Goal: Task Accomplishment & Management: Use online tool/utility

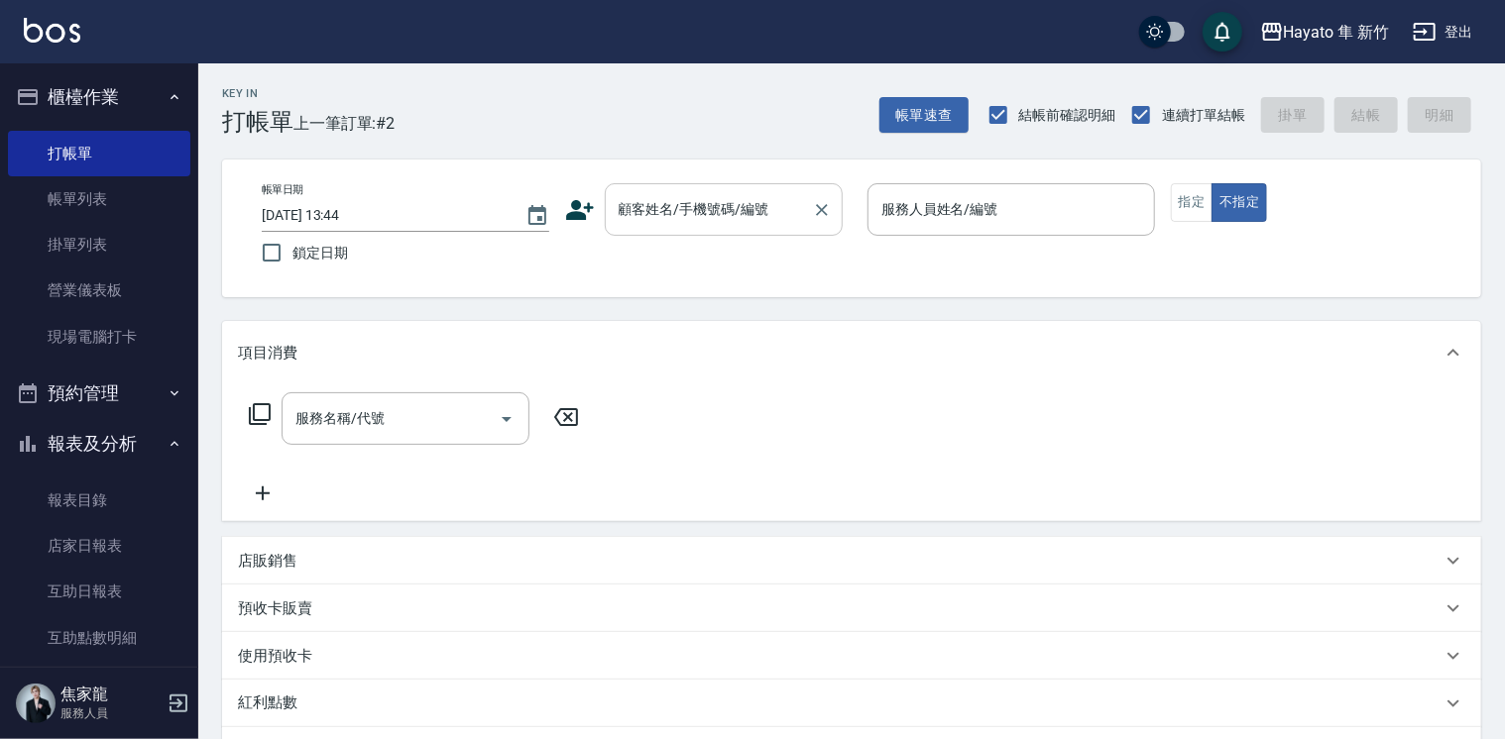
click at [702, 200] on input "顧客姓名/手機號碼/編號" at bounding box center [709, 209] width 190 height 35
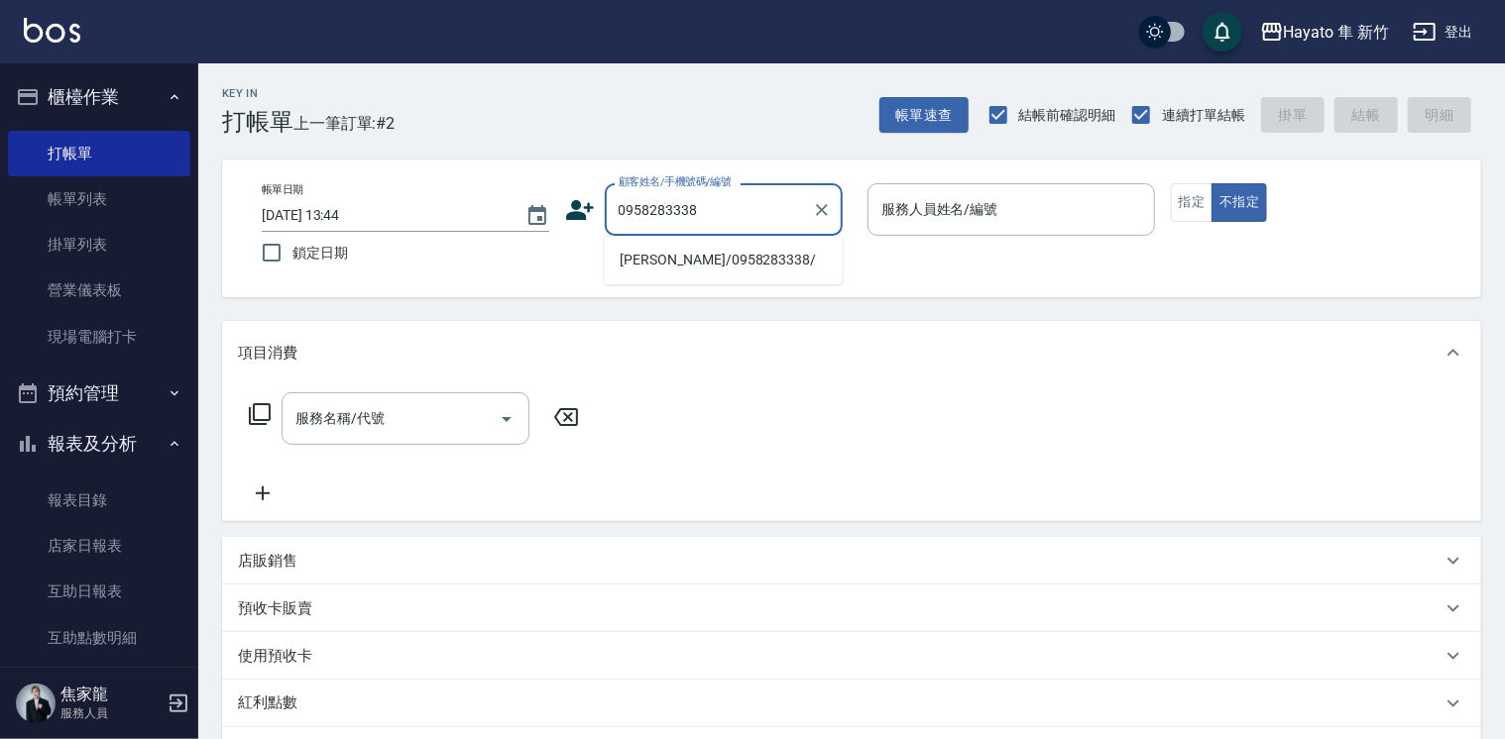
drag, startPoint x: 670, startPoint y: 246, endPoint x: 864, endPoint y: 272, distance: 196.0
click at [660, 248] on li "[PERSON_NAME]/0958283338/" at bounding box center [724, 260] width 238 height 33
type input "[PERSON_NAME]/0958283338/"
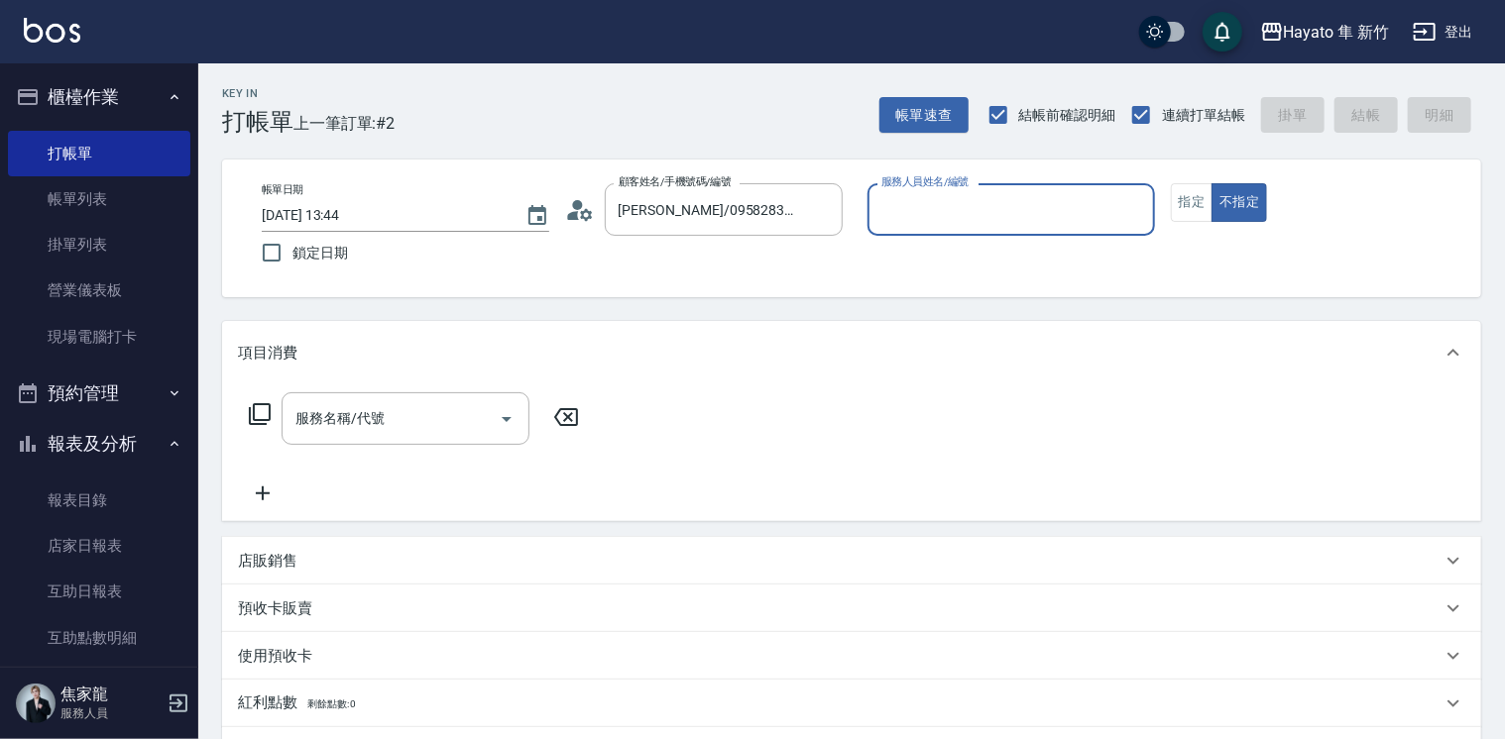
type input "[PERSON_NAME](無代號)"
click at [1202, 204] on button "指定" at bounding box center [1192, 202] width 43 height 39
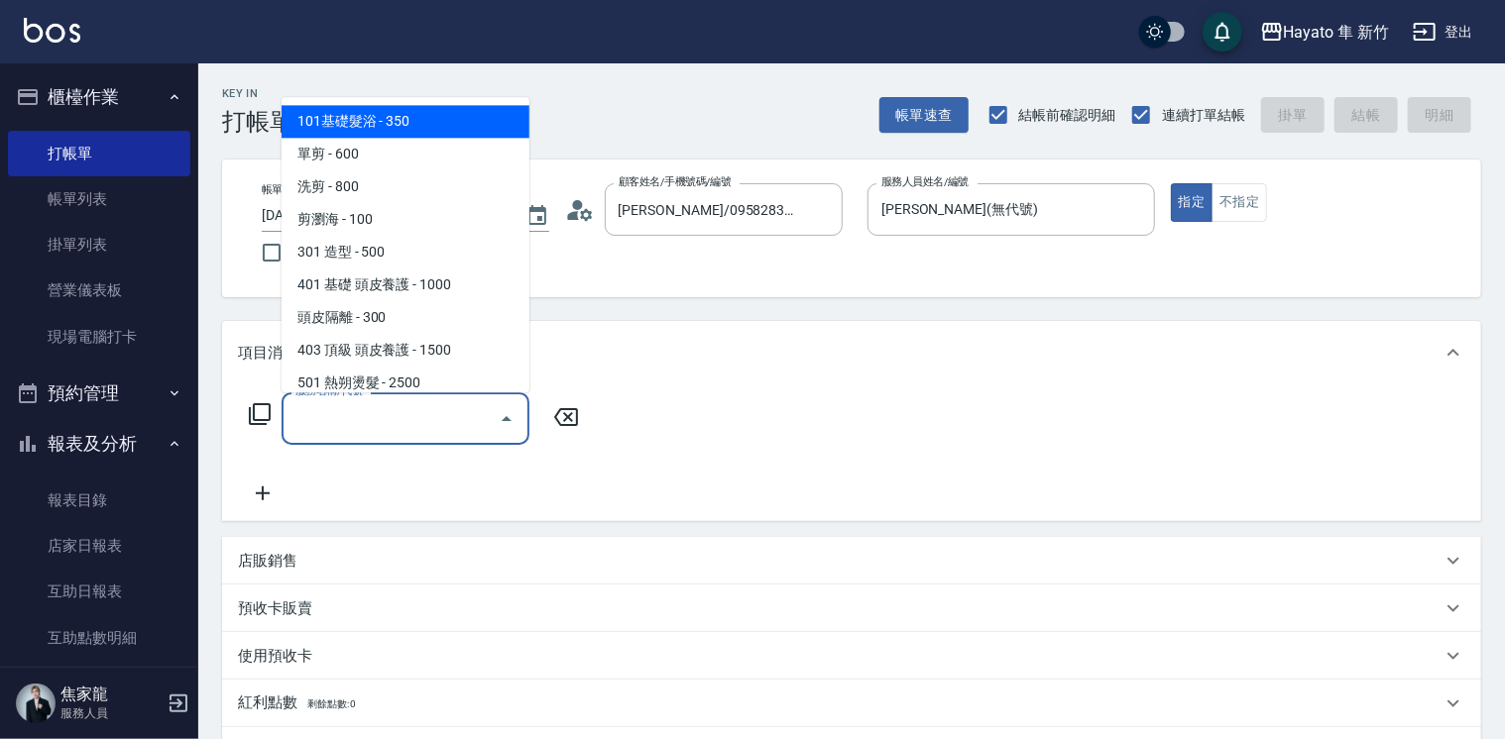
click at [369, 406] on input "服務名稱/代號" at bounding box center [390, 418] width 200 height 35
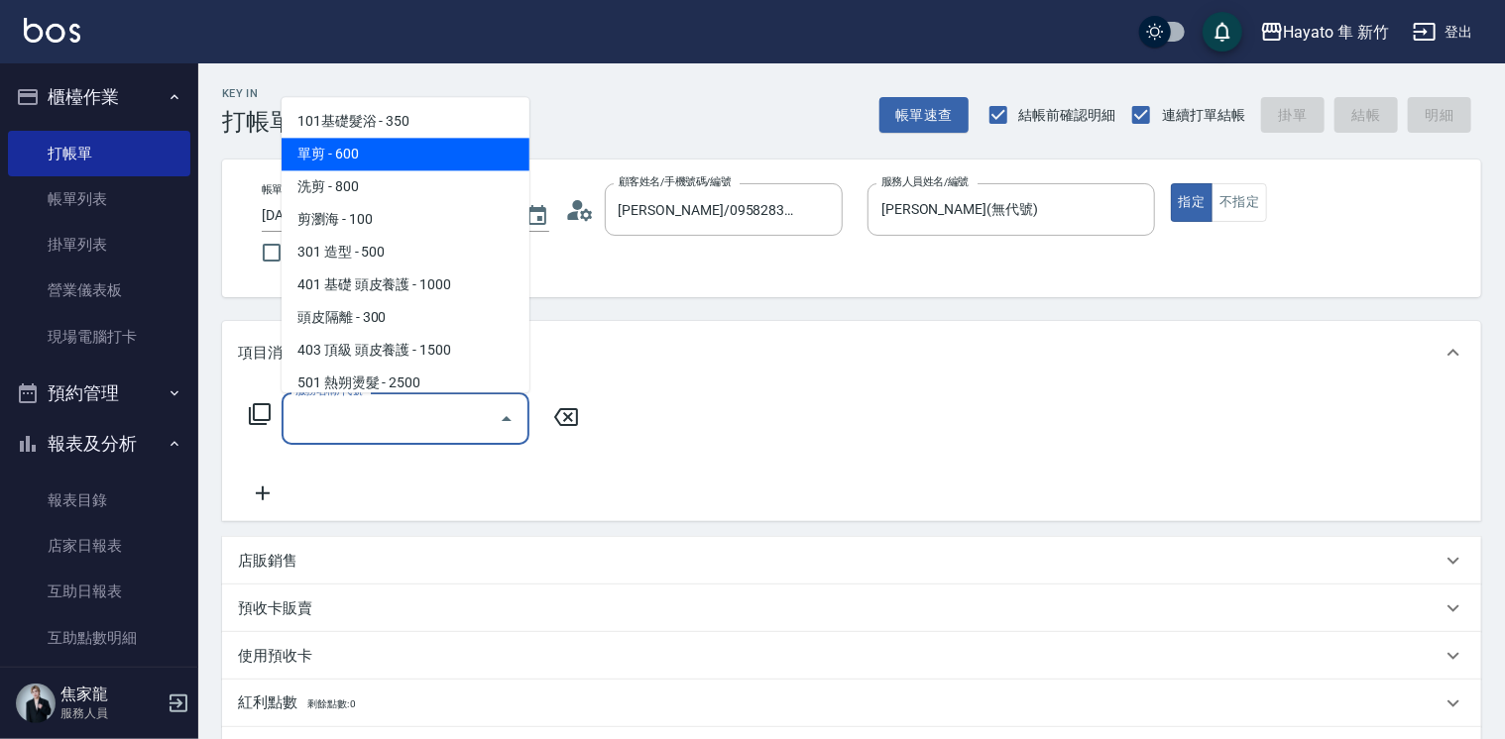
drag, startPoint x: 382, startPoint y: 152, endPoint x: 421, endPoint y: 272, distance: 126.3
click at [385, 164] on span "單剪 - 600" at bounding box center [406, 154] width 248 height 33
type input "單剪(102)"
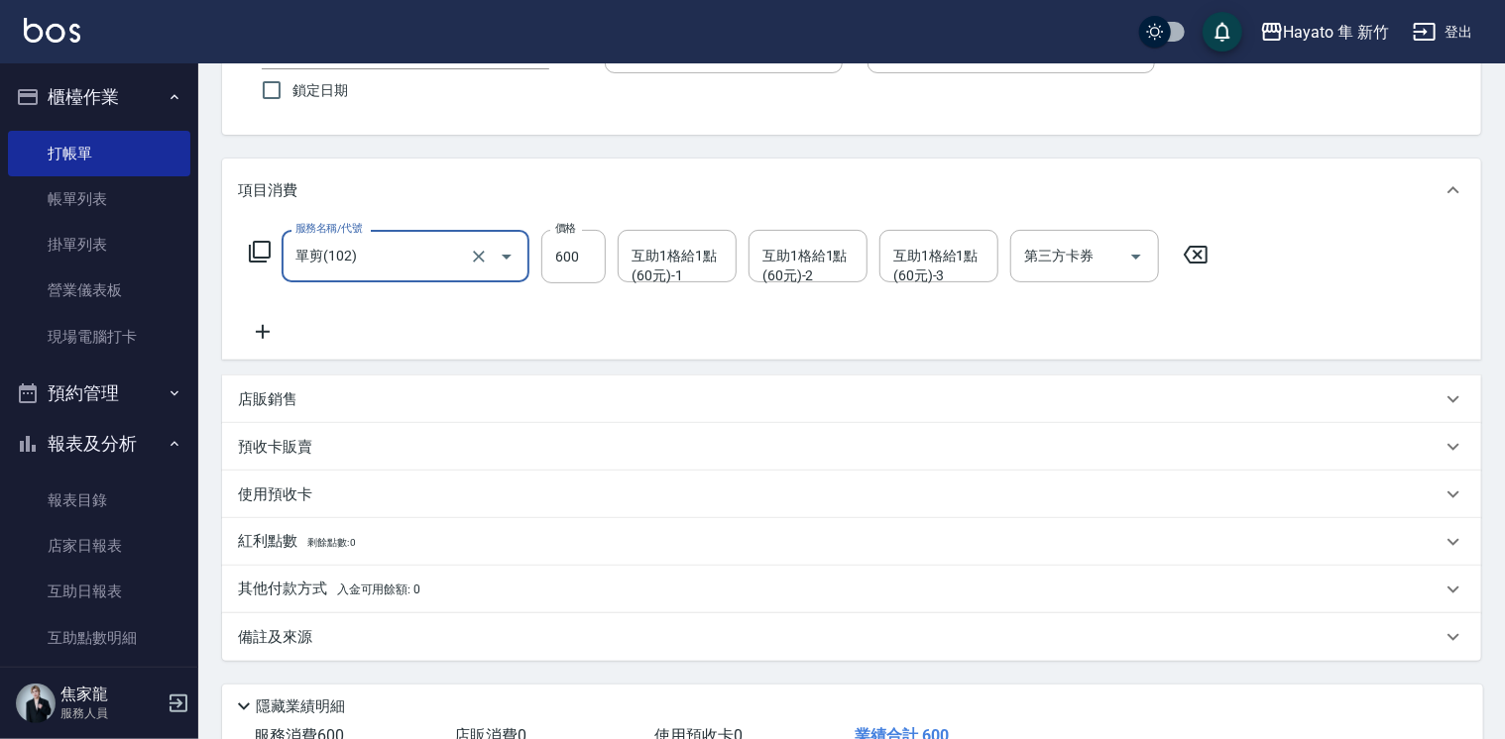
scroll to position [305, 0]
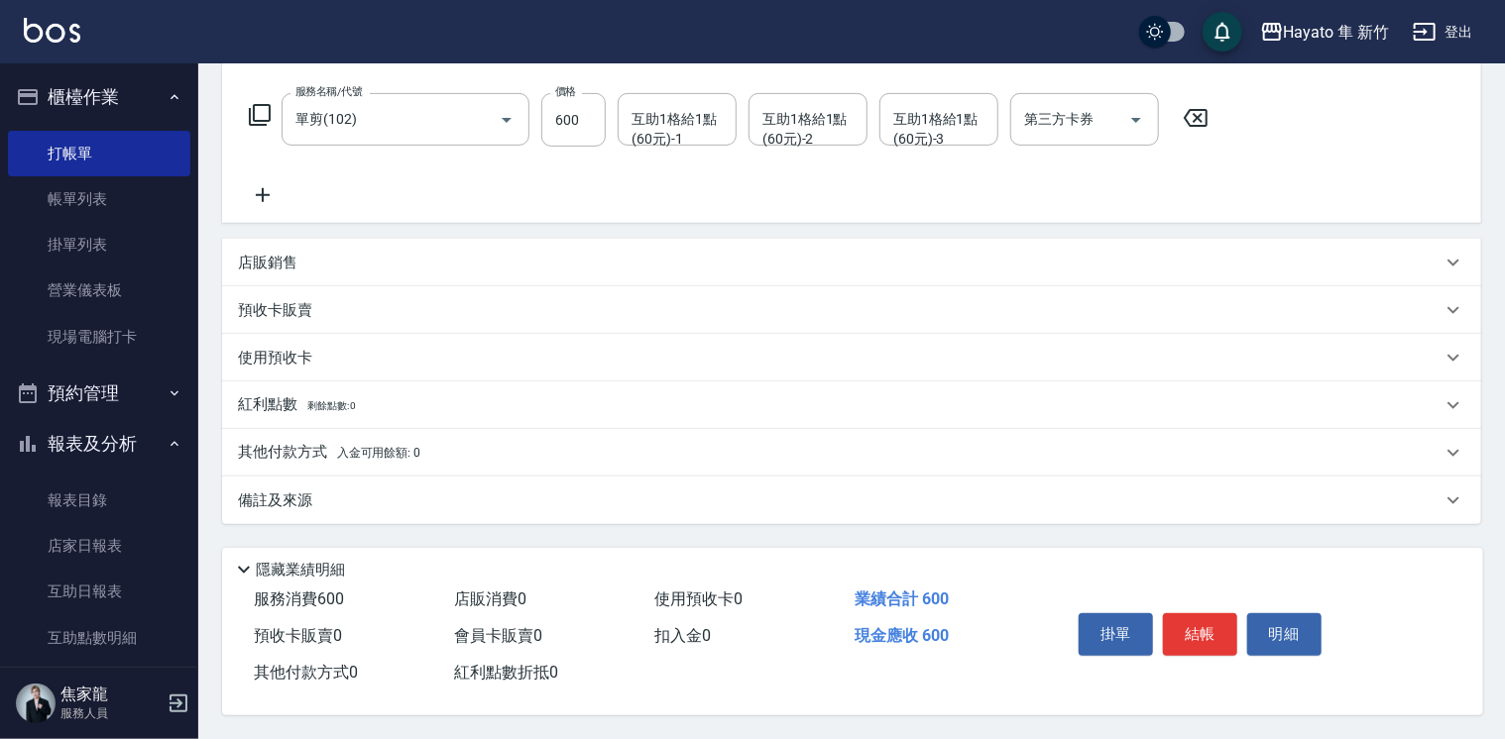
click at [492, 502] on div "備註及來源" at bounding box center [839, 501] width 1203 height 21
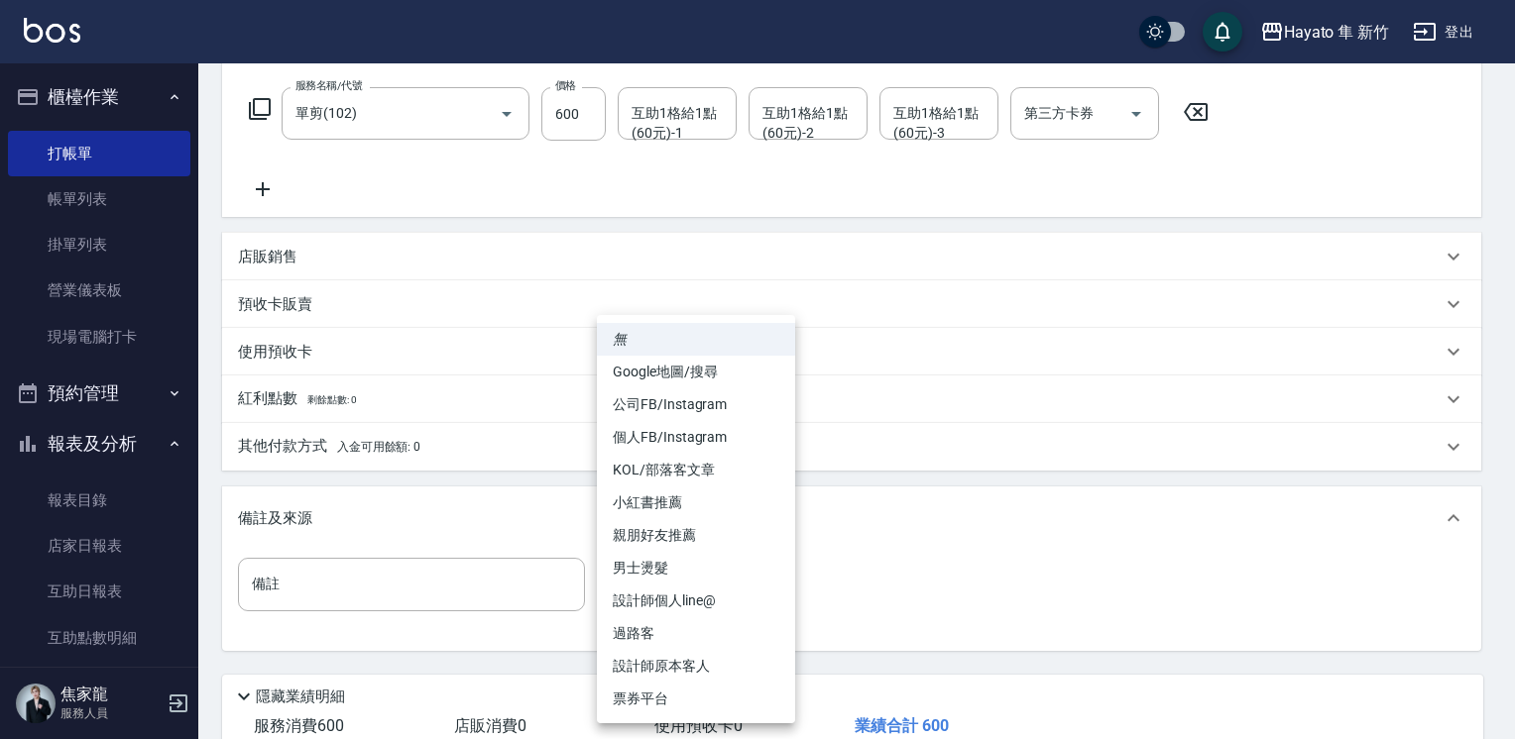
click at [739, 570] on body "Hayato 隼 新竹 登出 櫃檯作業 打帳單 帳單列表 掛單列表 營業儀表板 現場電腦打卡 預約管理 預約管理 報表及分析 報表目錄 店家日報表 互助日報表…" at bounding box center [757, 281] width 1515 height 1172
drag, startPoint x: 694, startPoint y: 664, endPoint x: 836, endPoint y: 636, distance: 144.4
click at [694, 660] on li "設計師原本客人" at bounding box center [696, 666] width 198 height 33
type input "設計師原本客人"
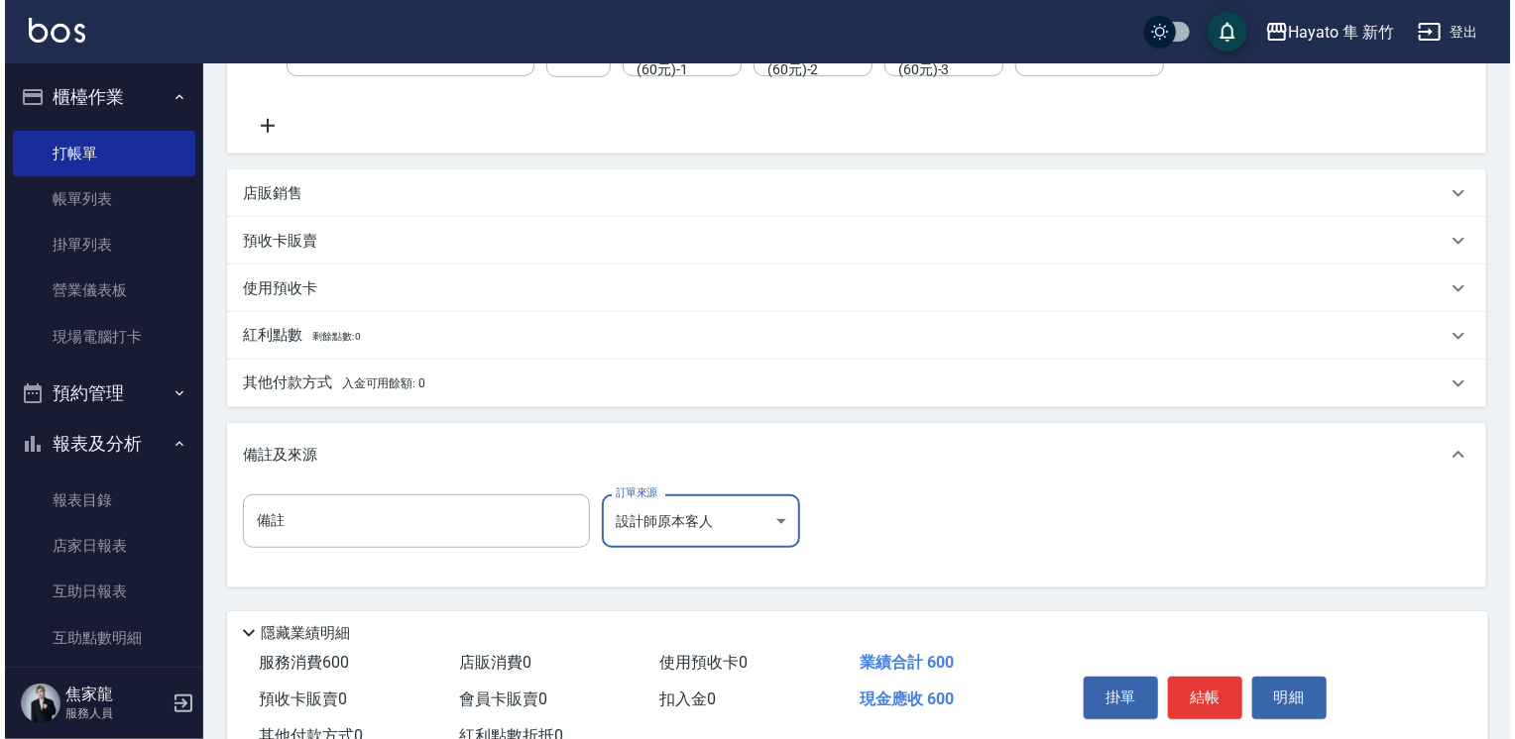
scroll to position [438, 0]
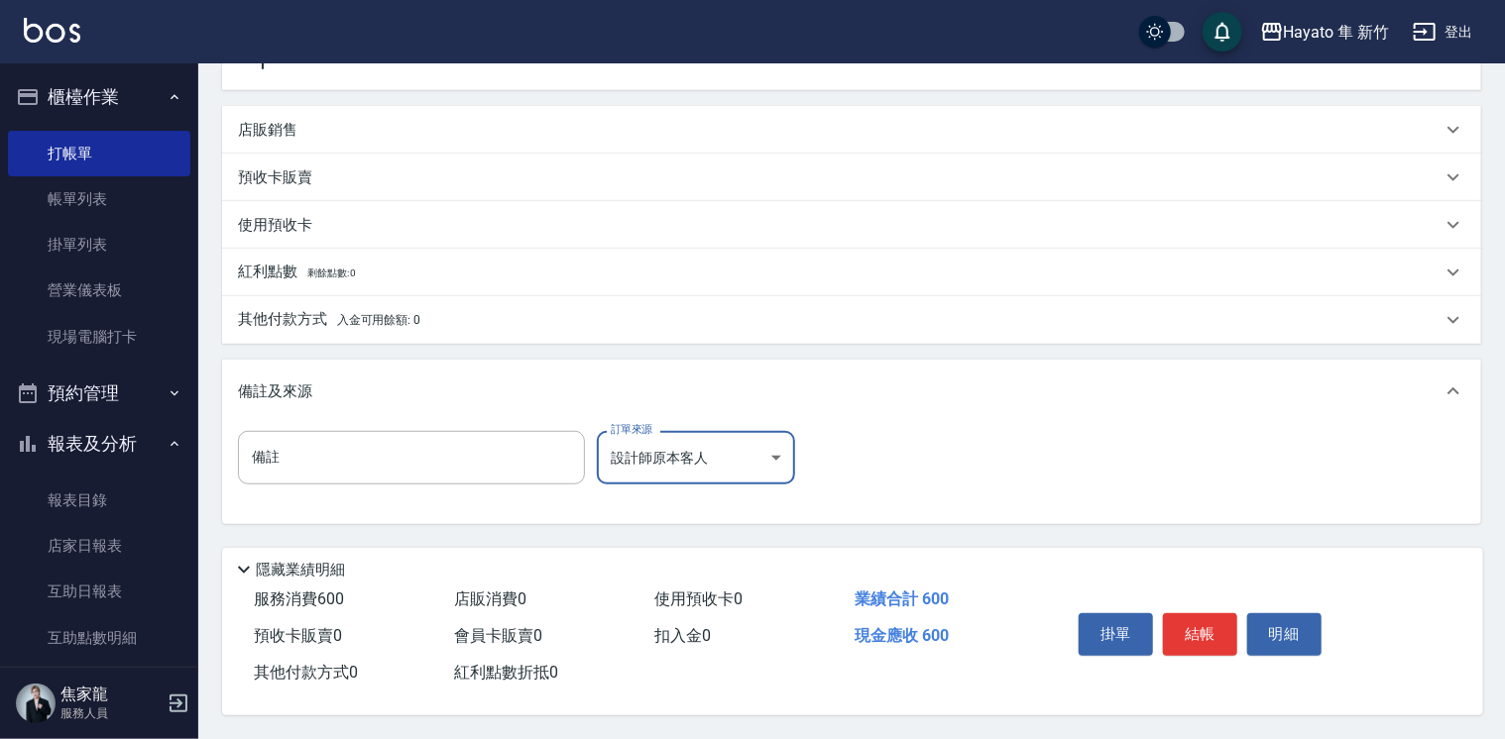
click at [1201, 627] on button "結帳" at bounding box center [1200, 635] width 74 height 42
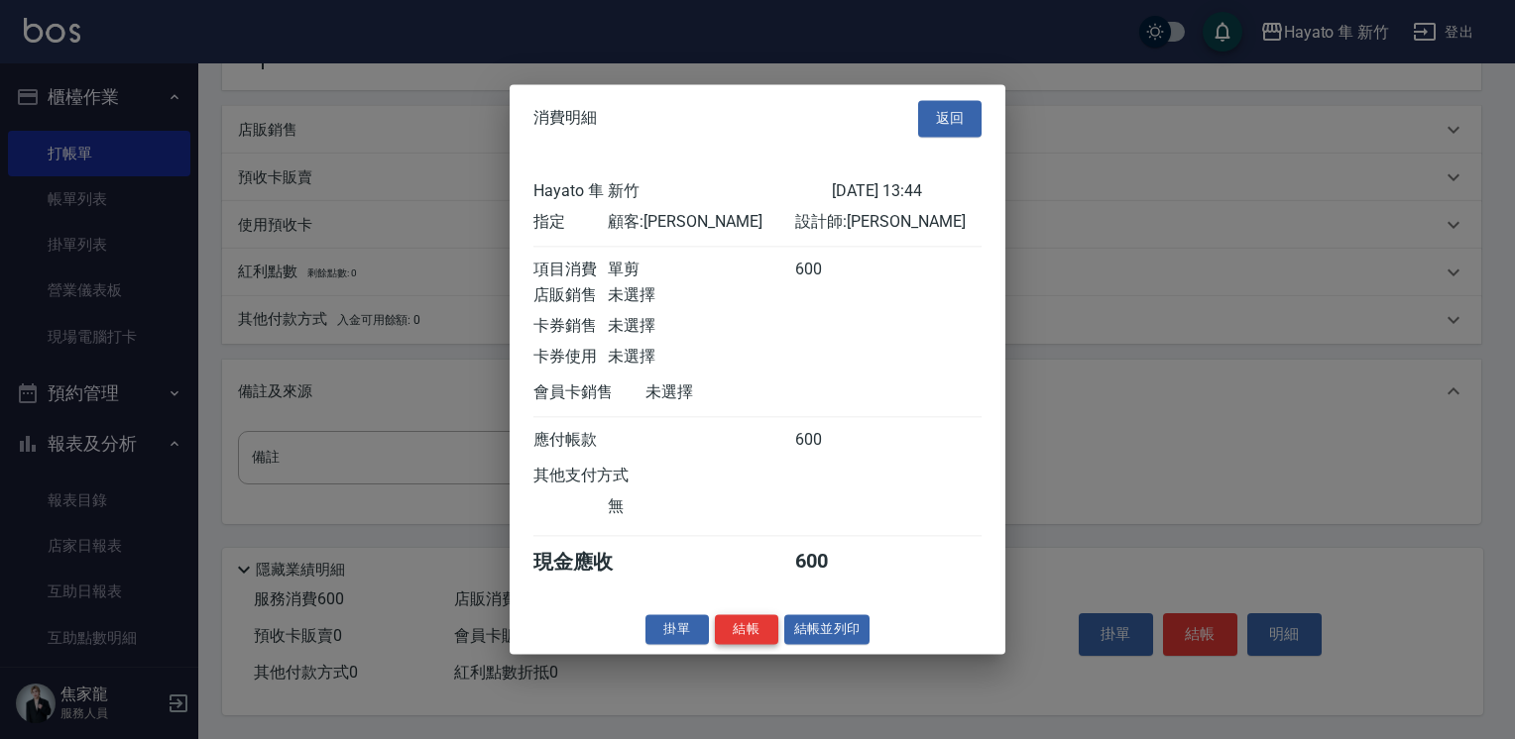
click at [748, 633] on button "結帳" at bounding box center [746, 630] width 63 height 31
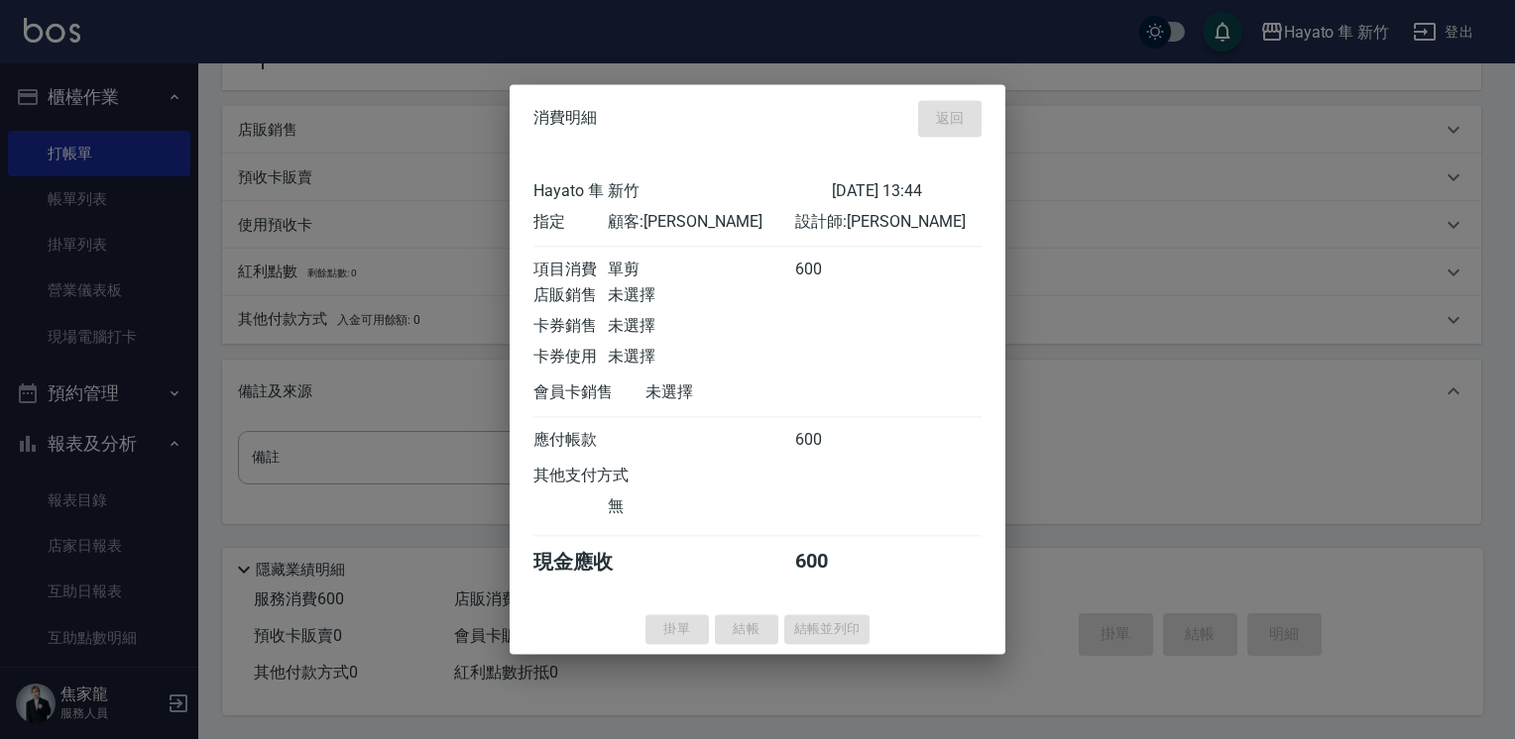
type input "[DATE] 14:59"
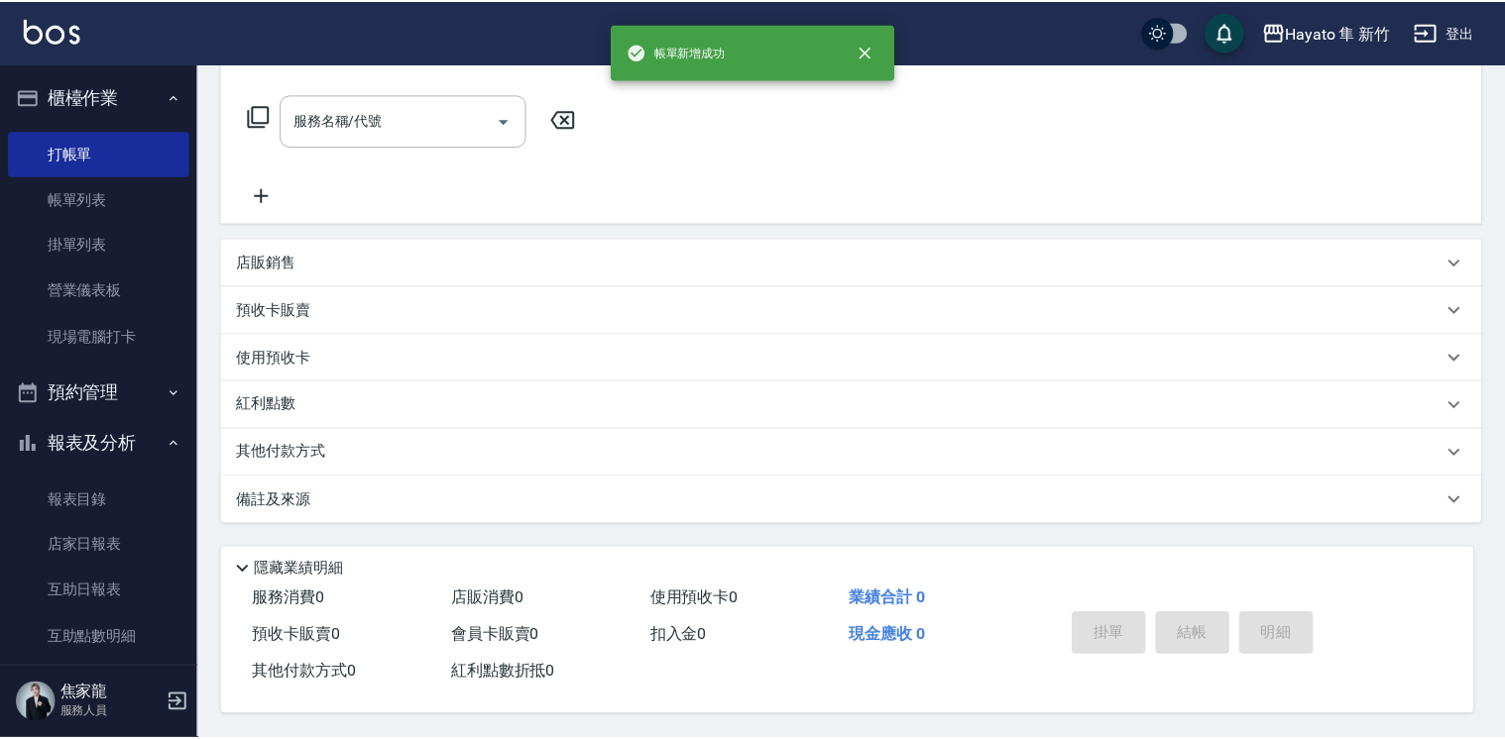
scroll to position [0, 0]
